Goal: Information Seeking & Learning: Learn about a topic

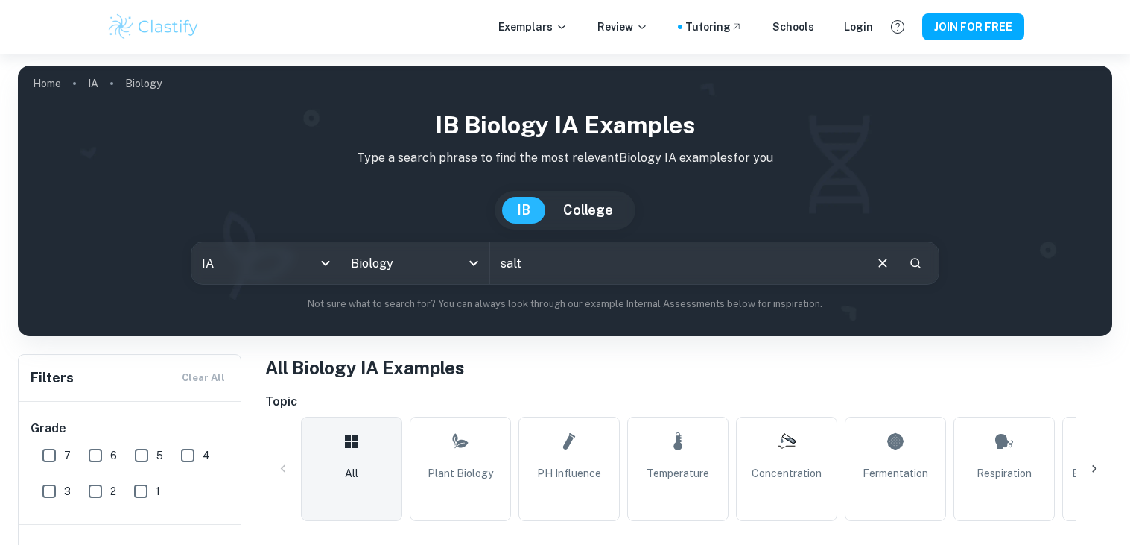
scroll to position [92, 0]
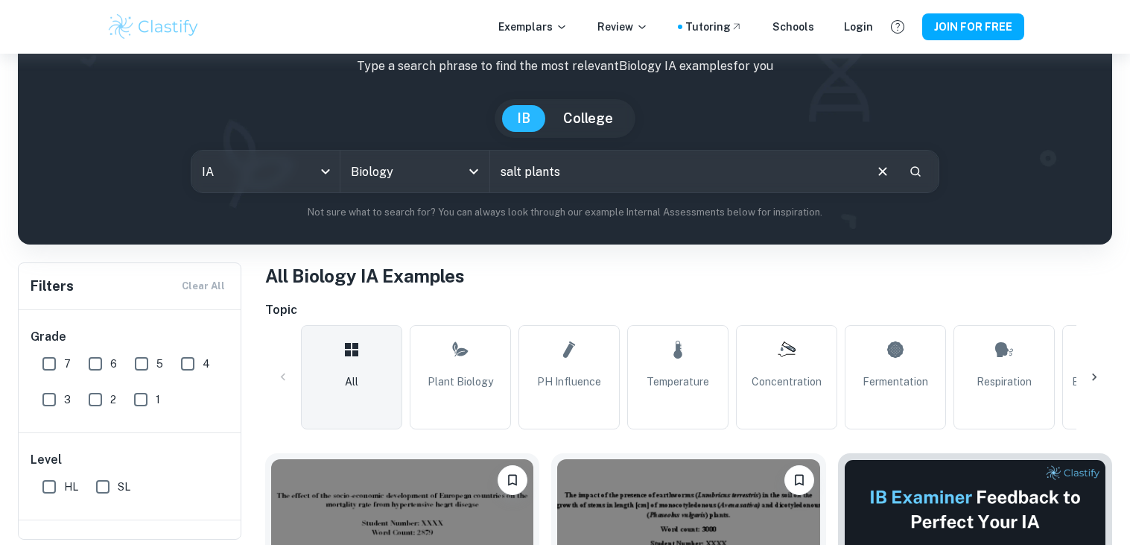
type input "salt plants"
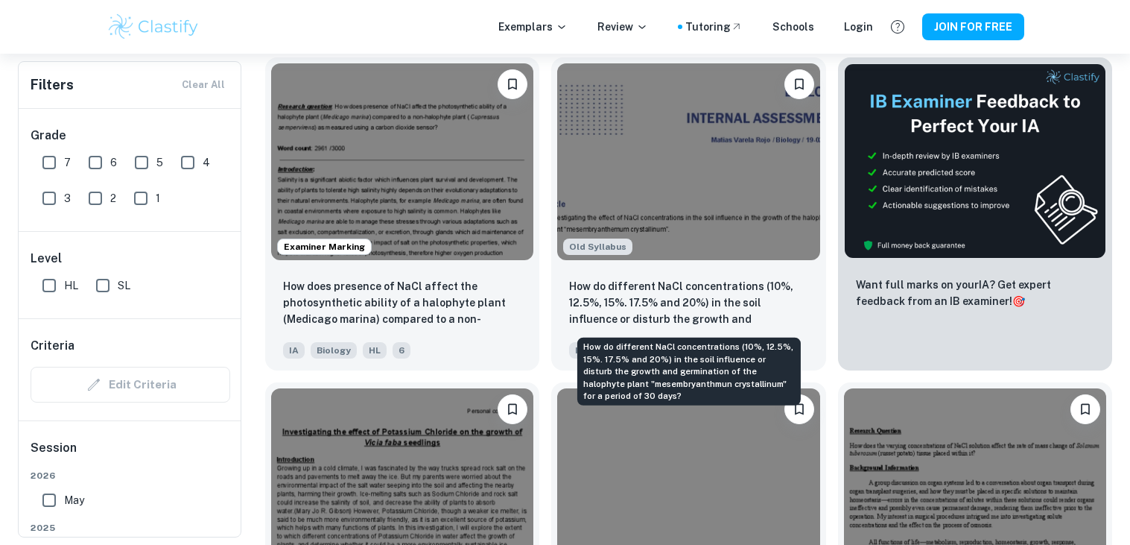
scroll to position [489, 0]
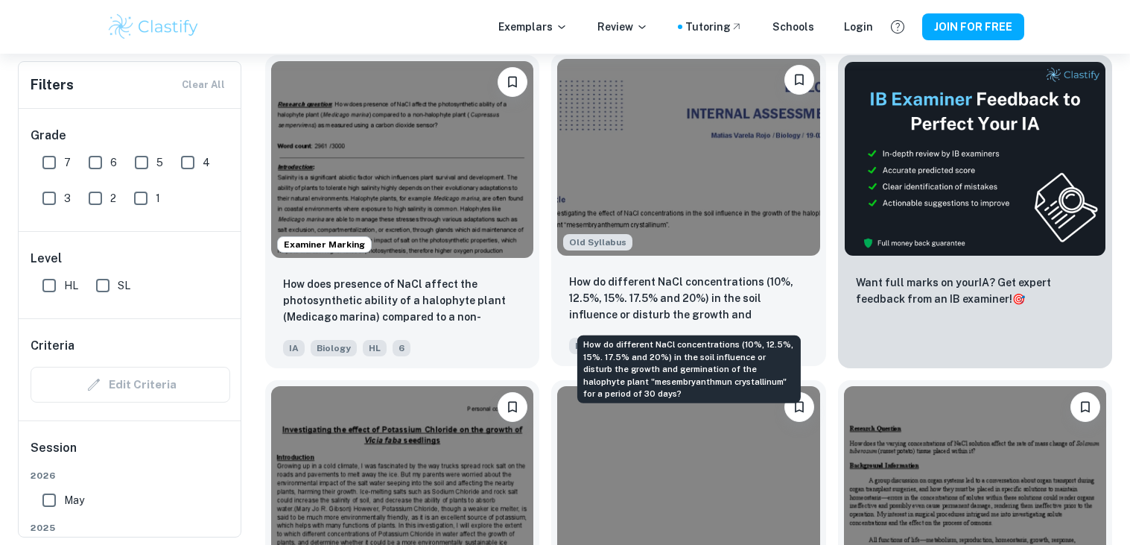
click at [725, 305] on p "How do different NaCl concentrations (10%, 12.5%, 15%. 17.5% and 20%) in the so…" at bounding box center [688, 298] width 238 height 51
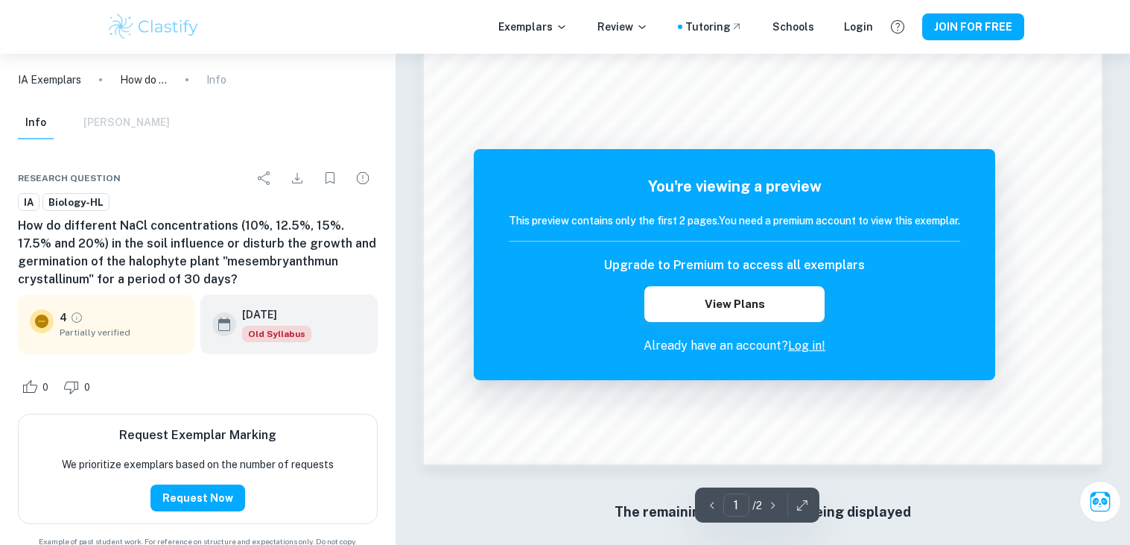
scroll to position [1551, 0]
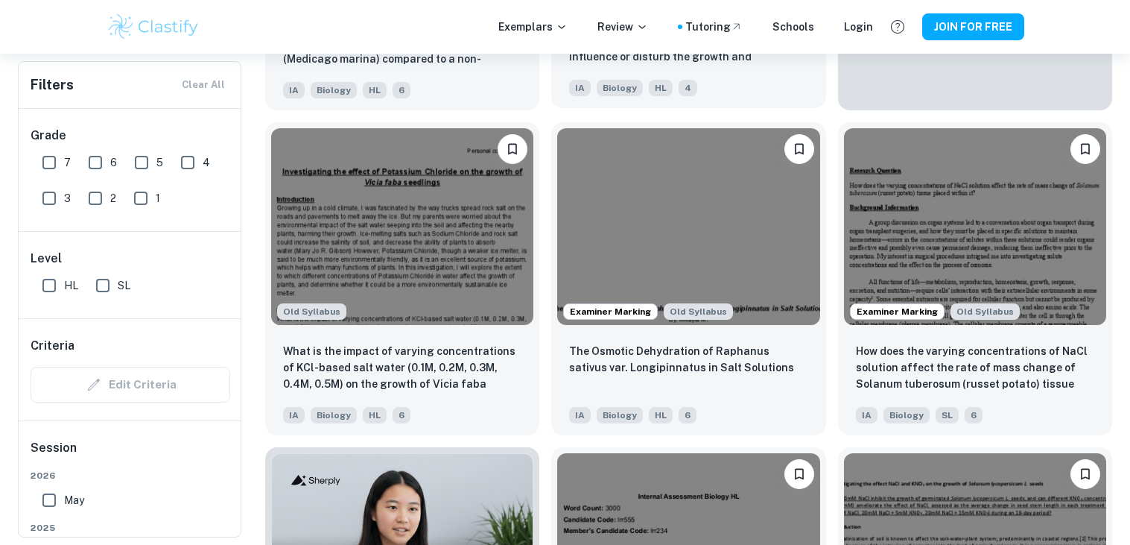
scroll to position [752, 0]
